Goal: Information Seeking & Learning: Understand process/instructions

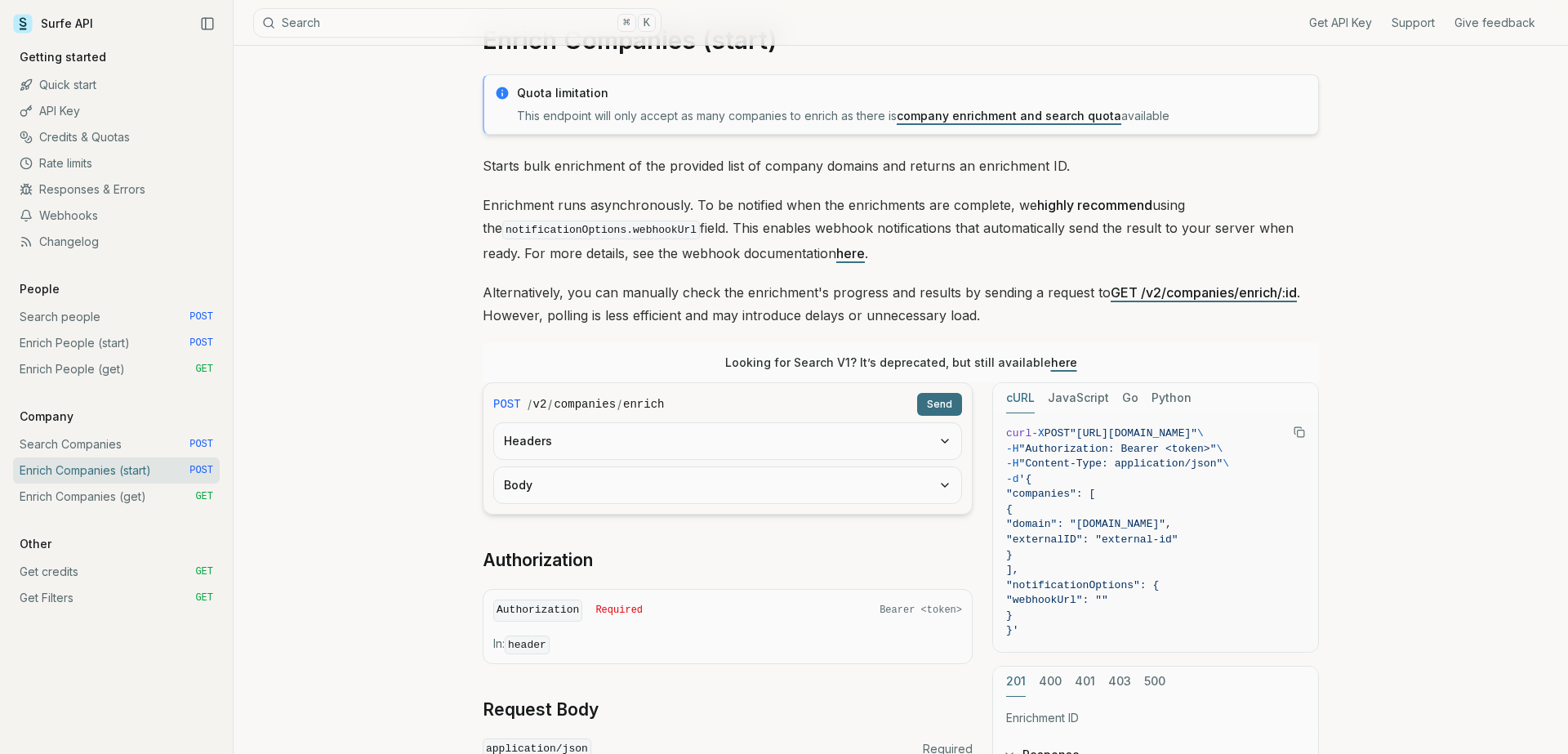
scroll to position [65, 0]
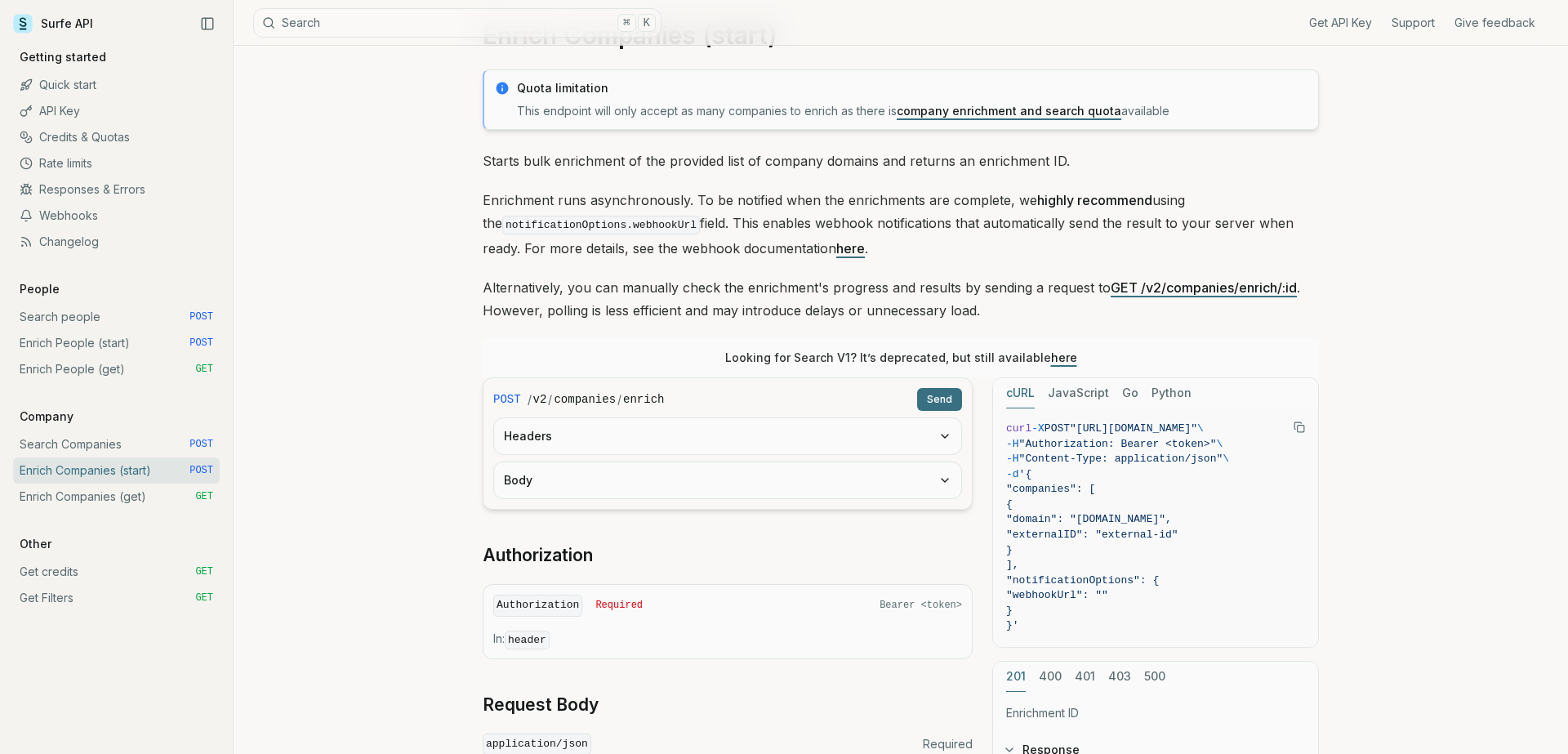
click at [687, 482] on button "Body" at bounding box center [728, 481] width 467 height 36
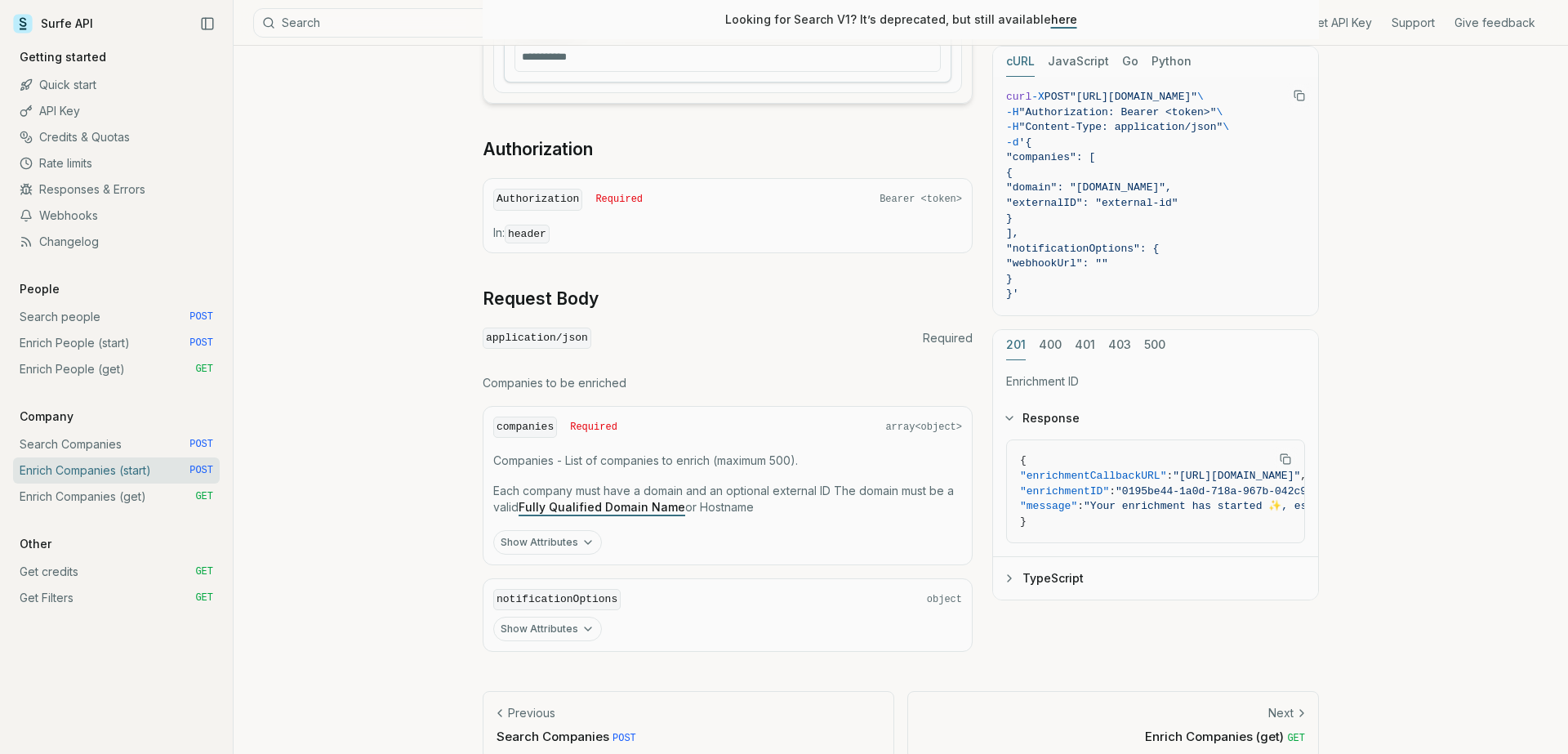
scroll to position [693, 0]
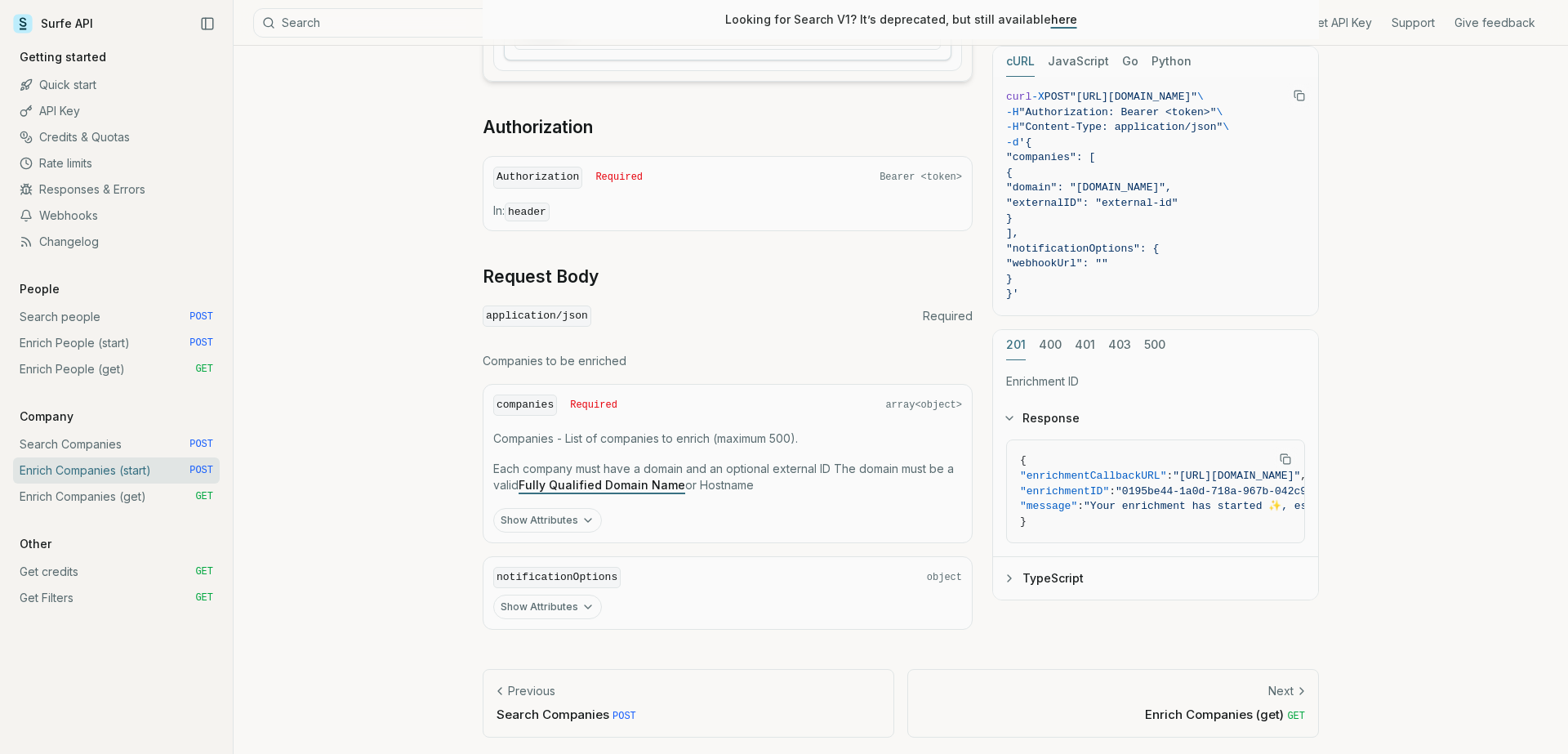
click at [517, 518] on button "Show Attributes" at bounding box center [548, 520] width 109 height 24
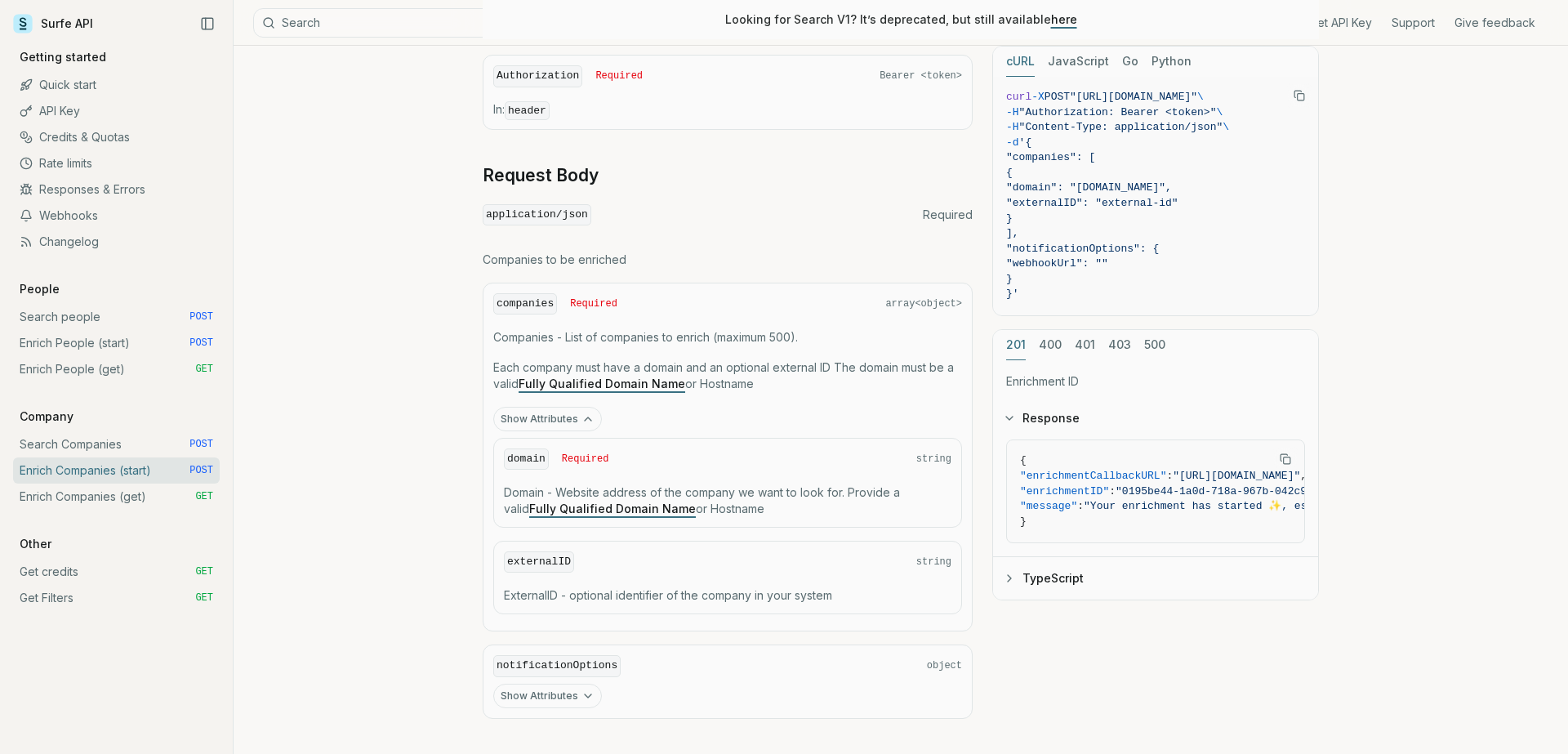
scroll to position [883, 0]
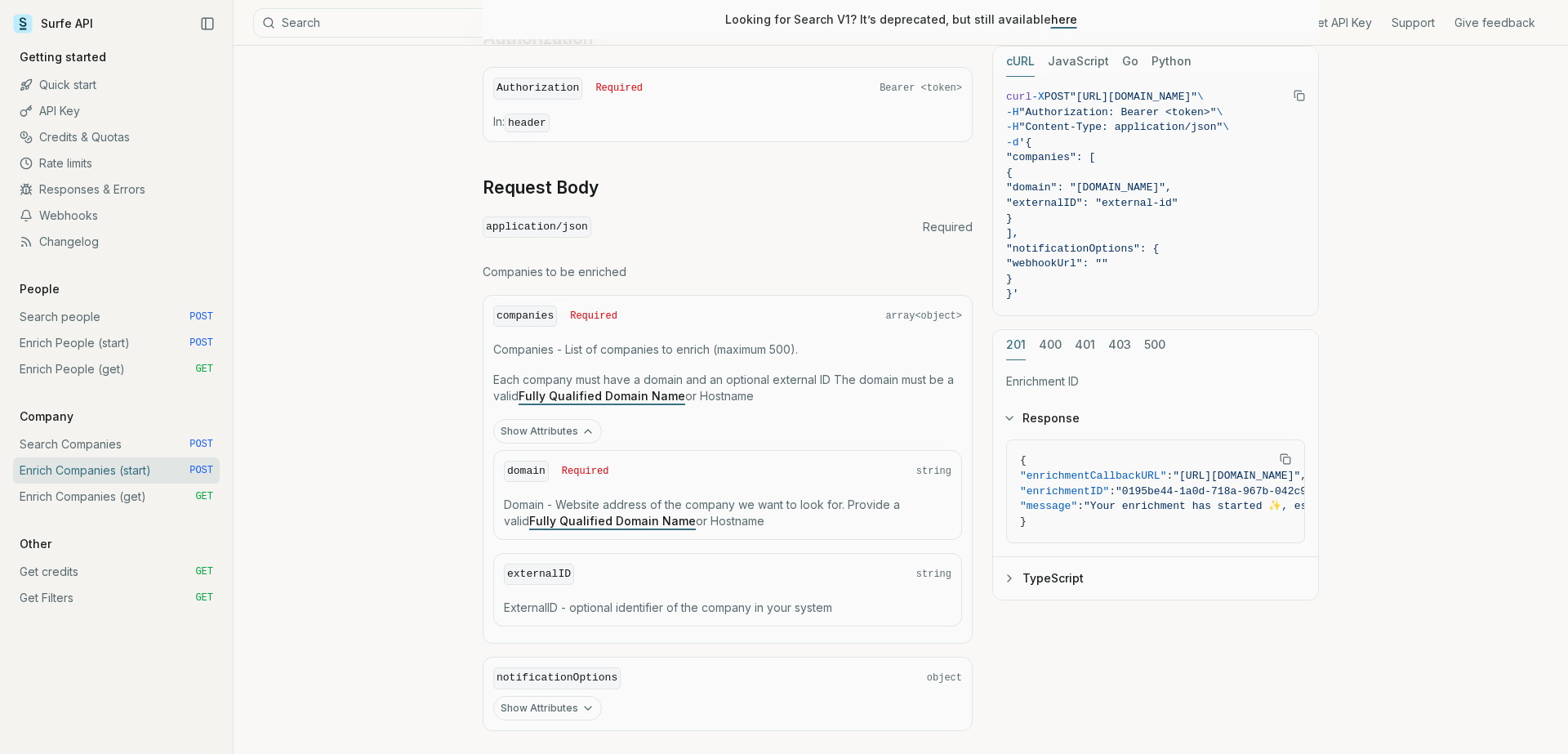
click at [546, 426] on button "Show Attributes" at bounding box center [548, 431] width 109 height 24
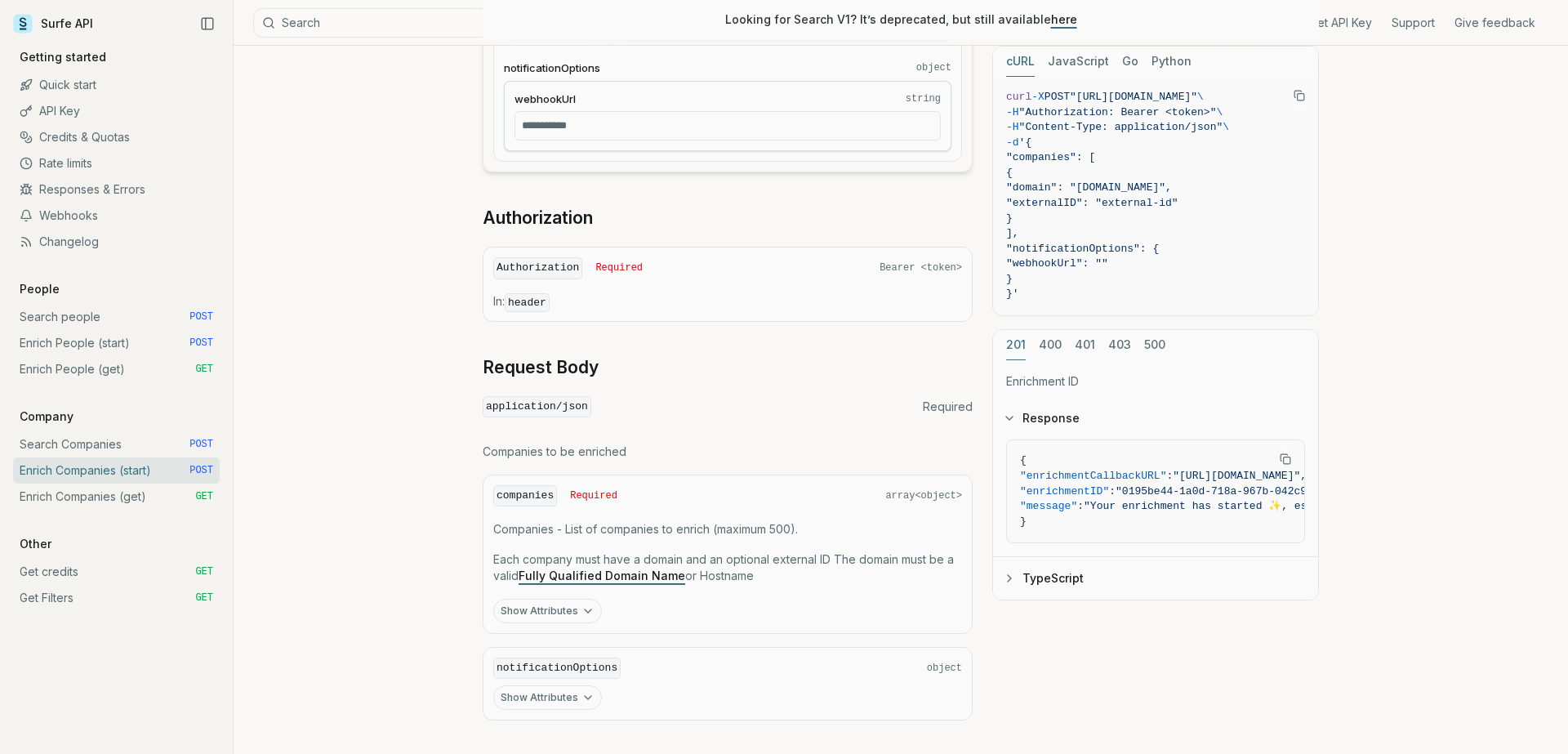
scroll to position [693, 0]
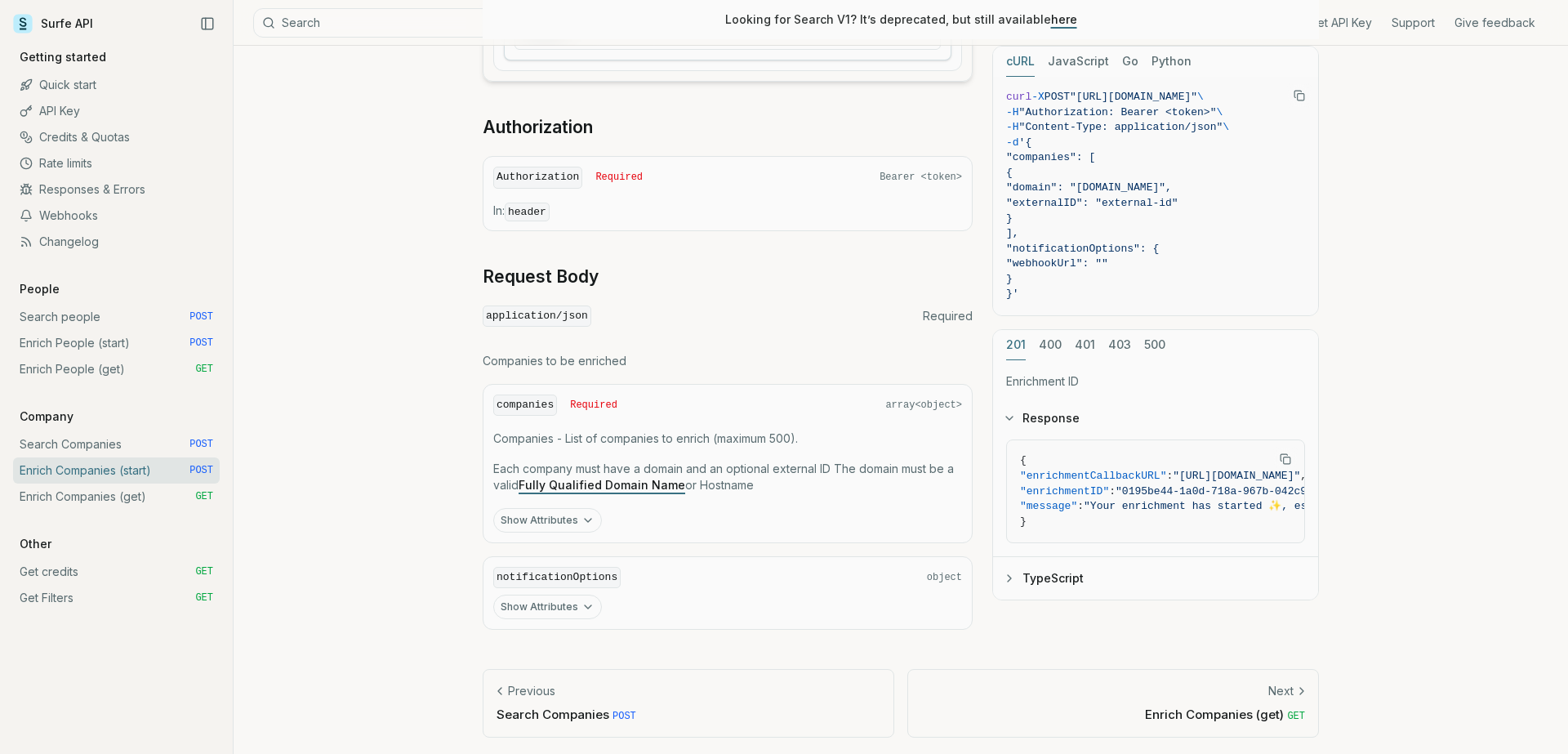
click at [1280, 688] on p "Next" at bounding box center [1281, 691] width 25 height 16
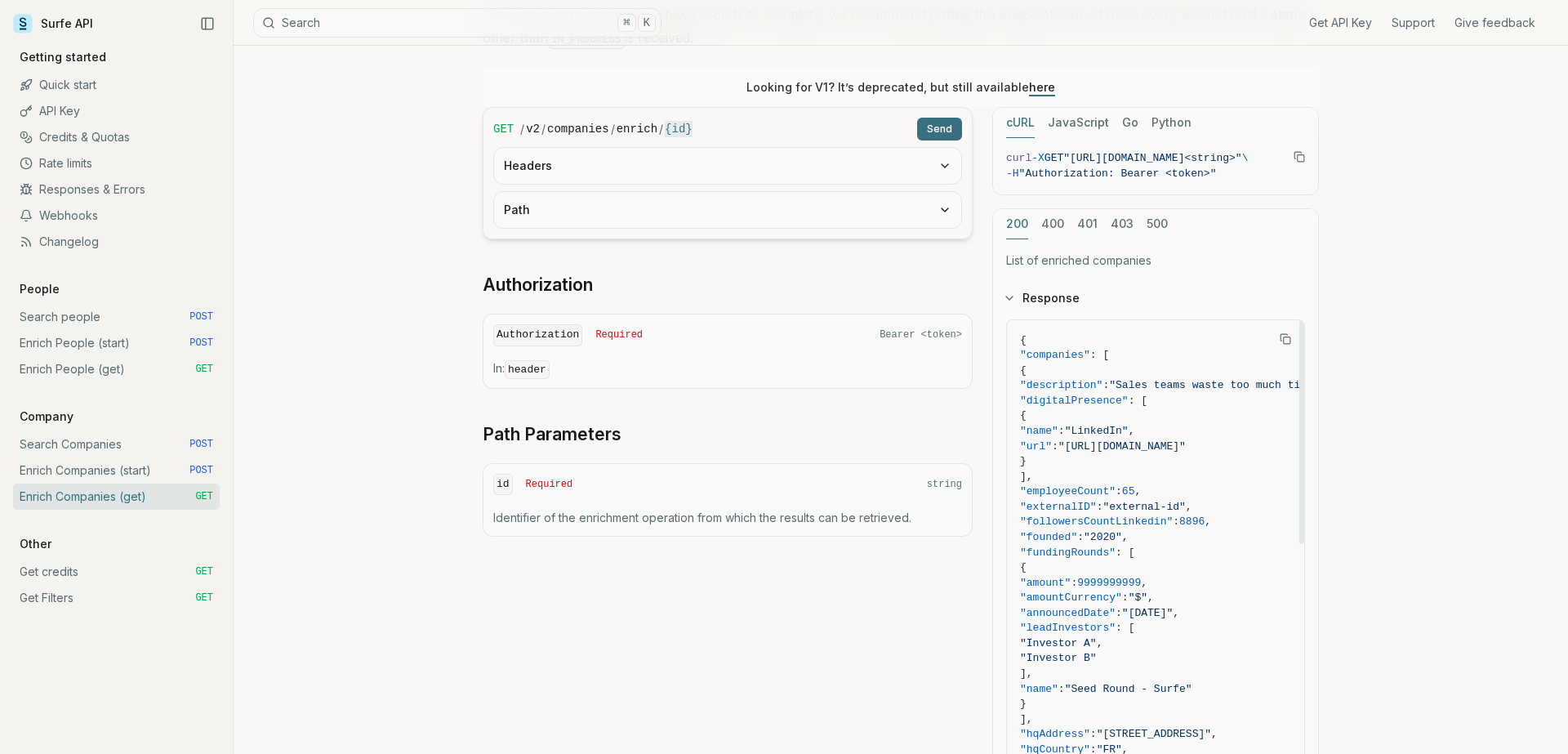
scroll to position [243, 0]
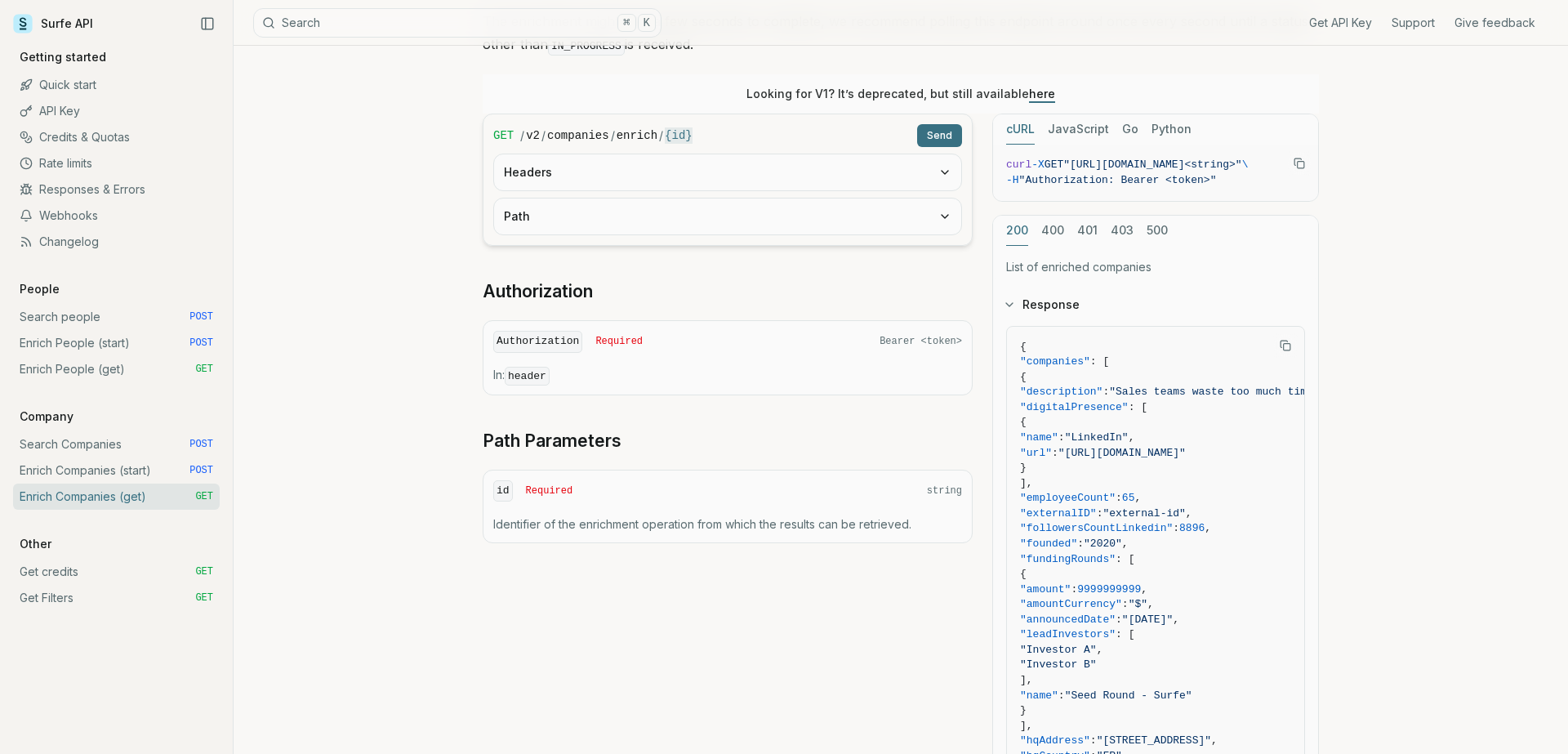
click at [93, 437] on link "Search Companies POST" at bounding box center [116, 444] width 207 height 26
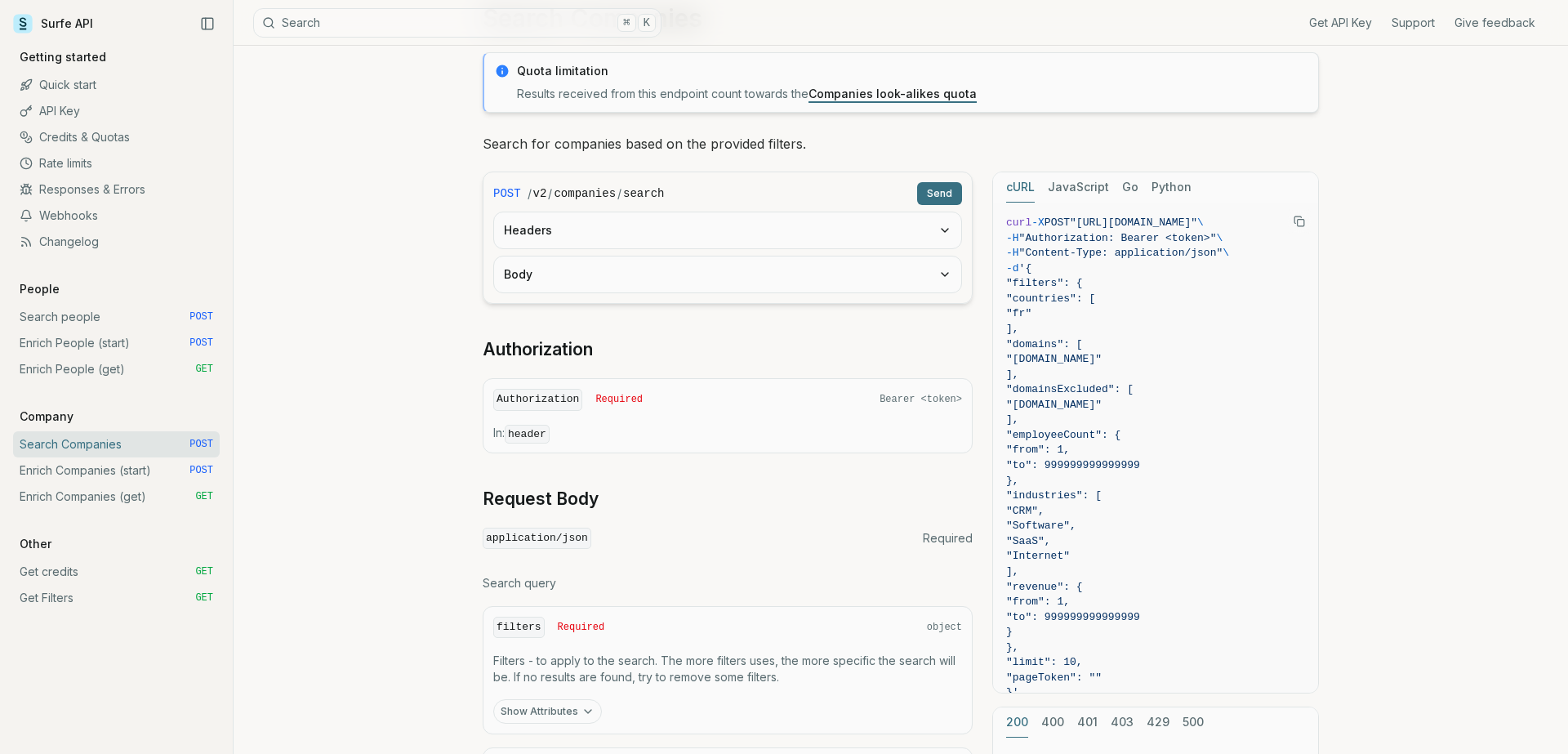
scroll to position [78, 0]
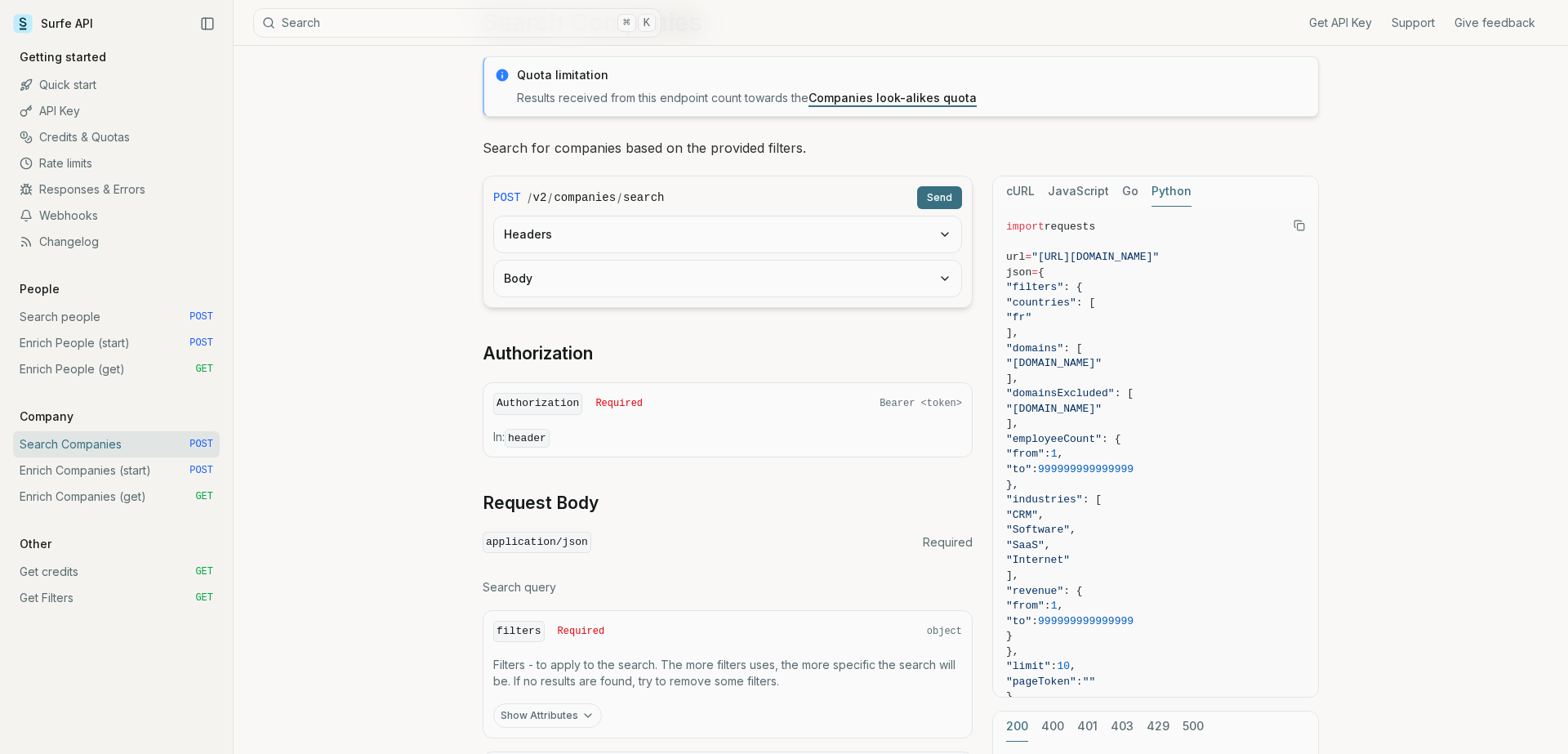
click at [1172, 188] on button "Python" at bounding box center [1171, 192] width 40 height 30
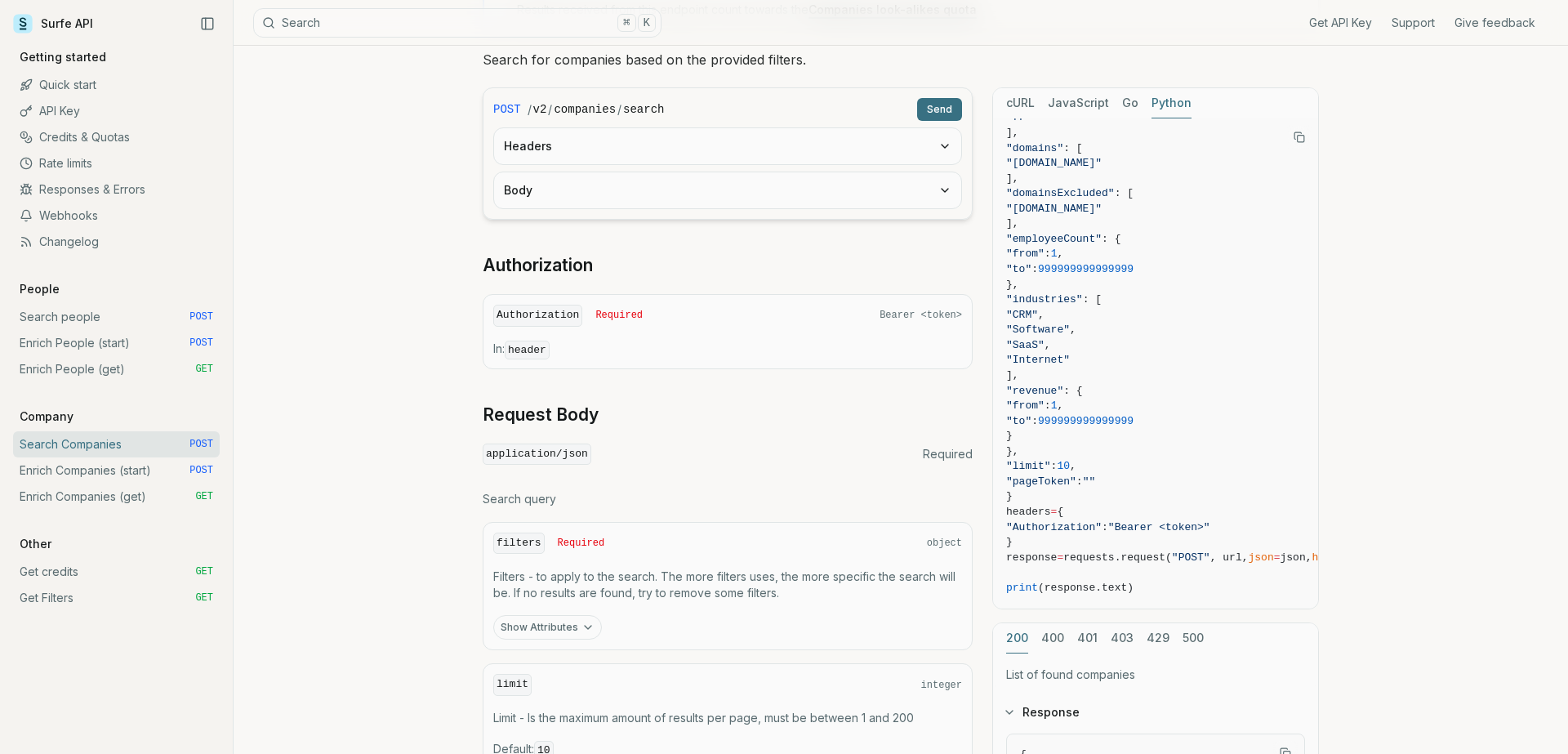
scroll to position [0, 0]
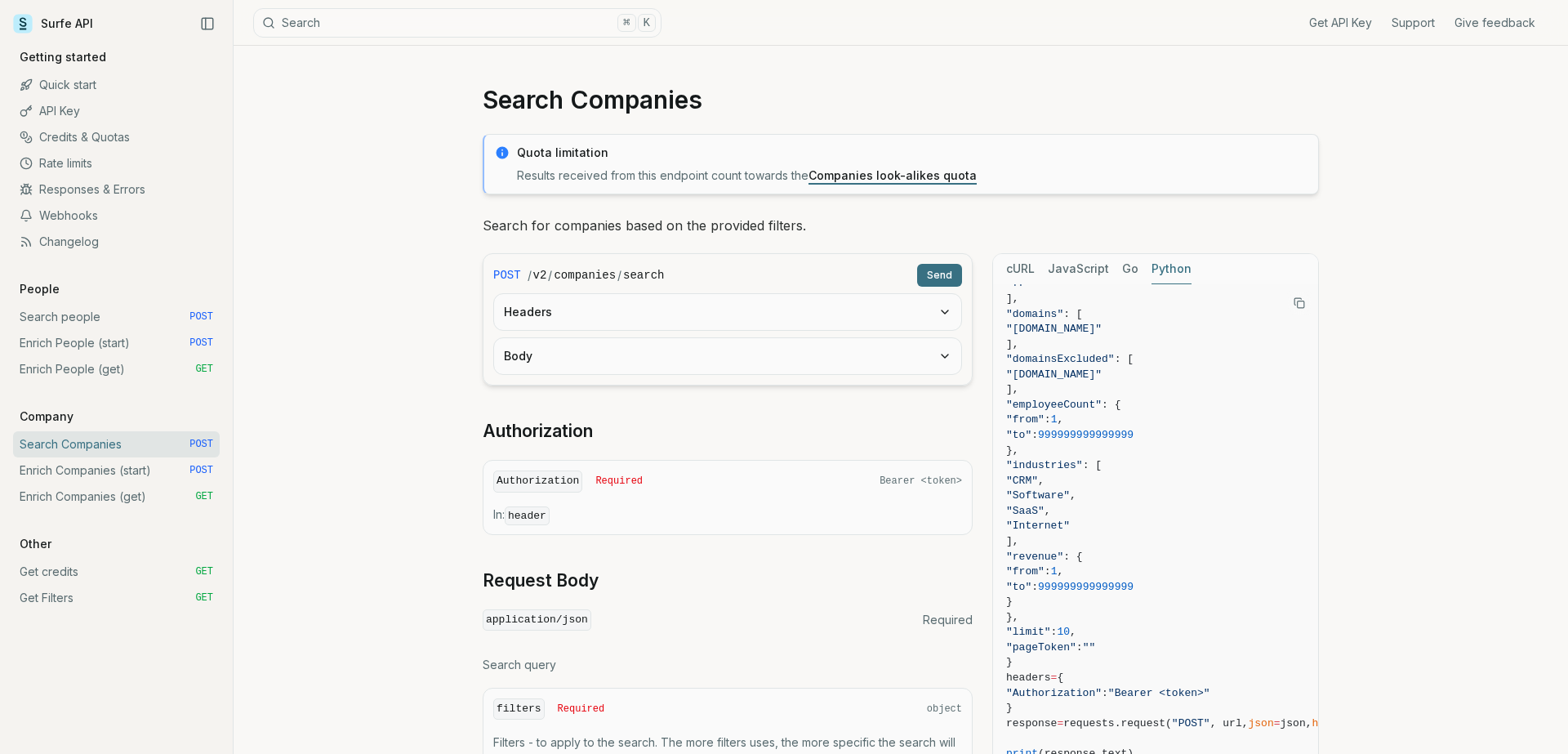
click at [878, 173] on link "Companies look-alikes quota" at bounding box center [892, 175] width 168 height 14
